Goal: Task Accomplishment & Management: Manage account settings

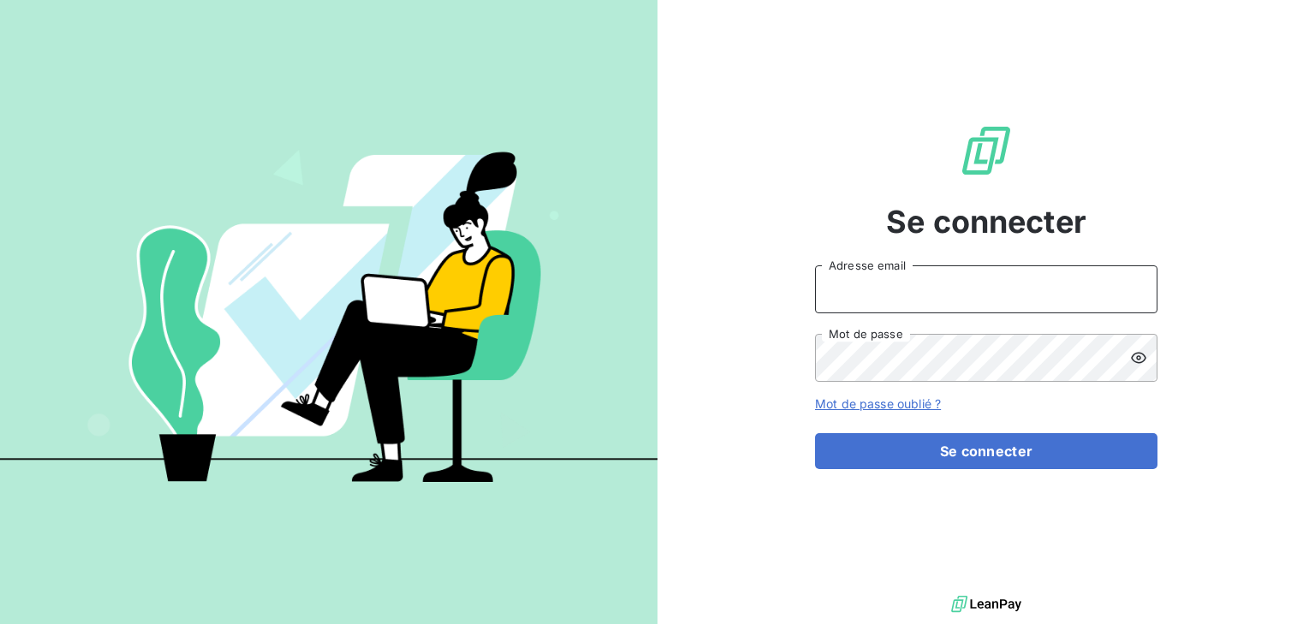
click at [1006, 277] on input "Adresse email" at bounding box center [986, 289] width 343 height 48
type input "[EMAIL_ADDRESS][DOMAIN_NAME]"
click at [815, 433] on button "Se connecter" at bounding box center [986, 451] width 343 height 36
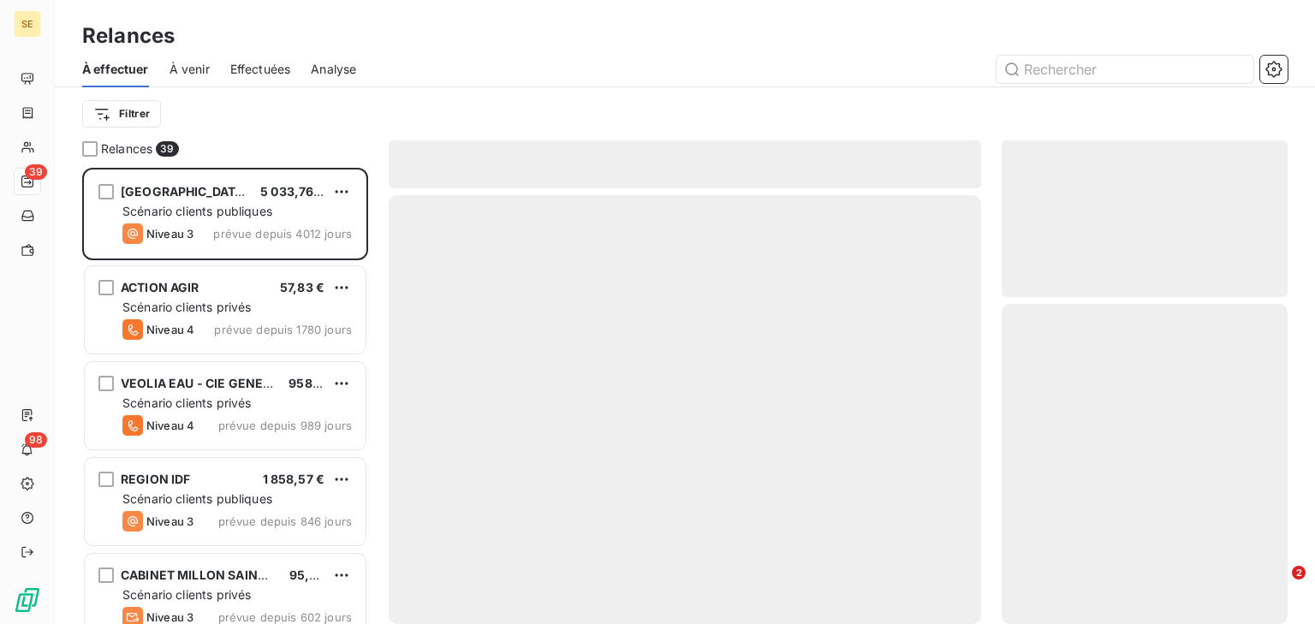
scroll to position [445, 275]
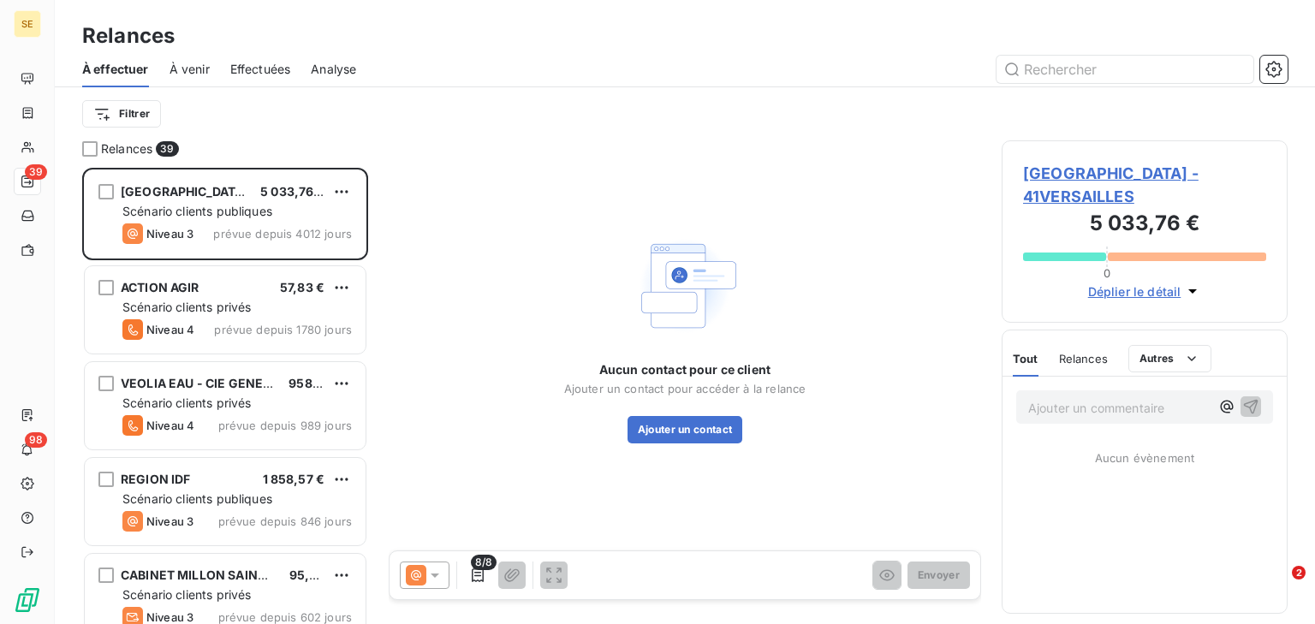
click at [246, 75] on span "Effectuées" at bounding box center [260, 69] width 61 height 17
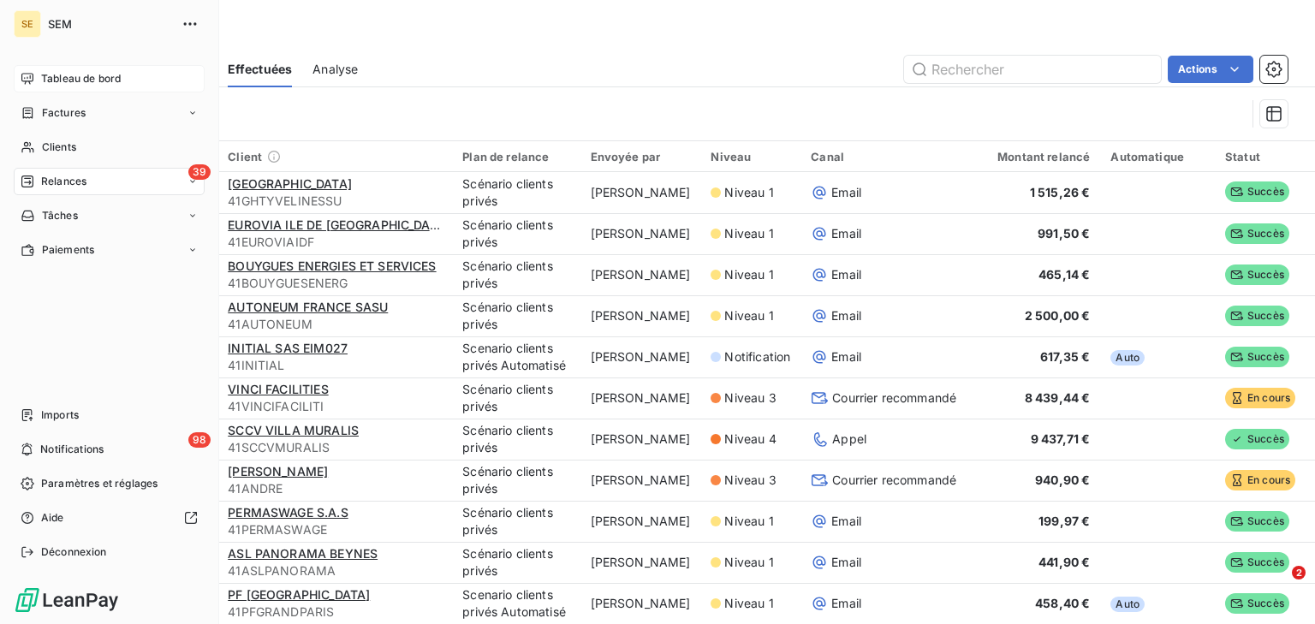
click at [75, 86] on span "Tableau de bord" at bounding box center [81, 78] width 80 height 15
